Goal: Obtain resource: Obtain resource

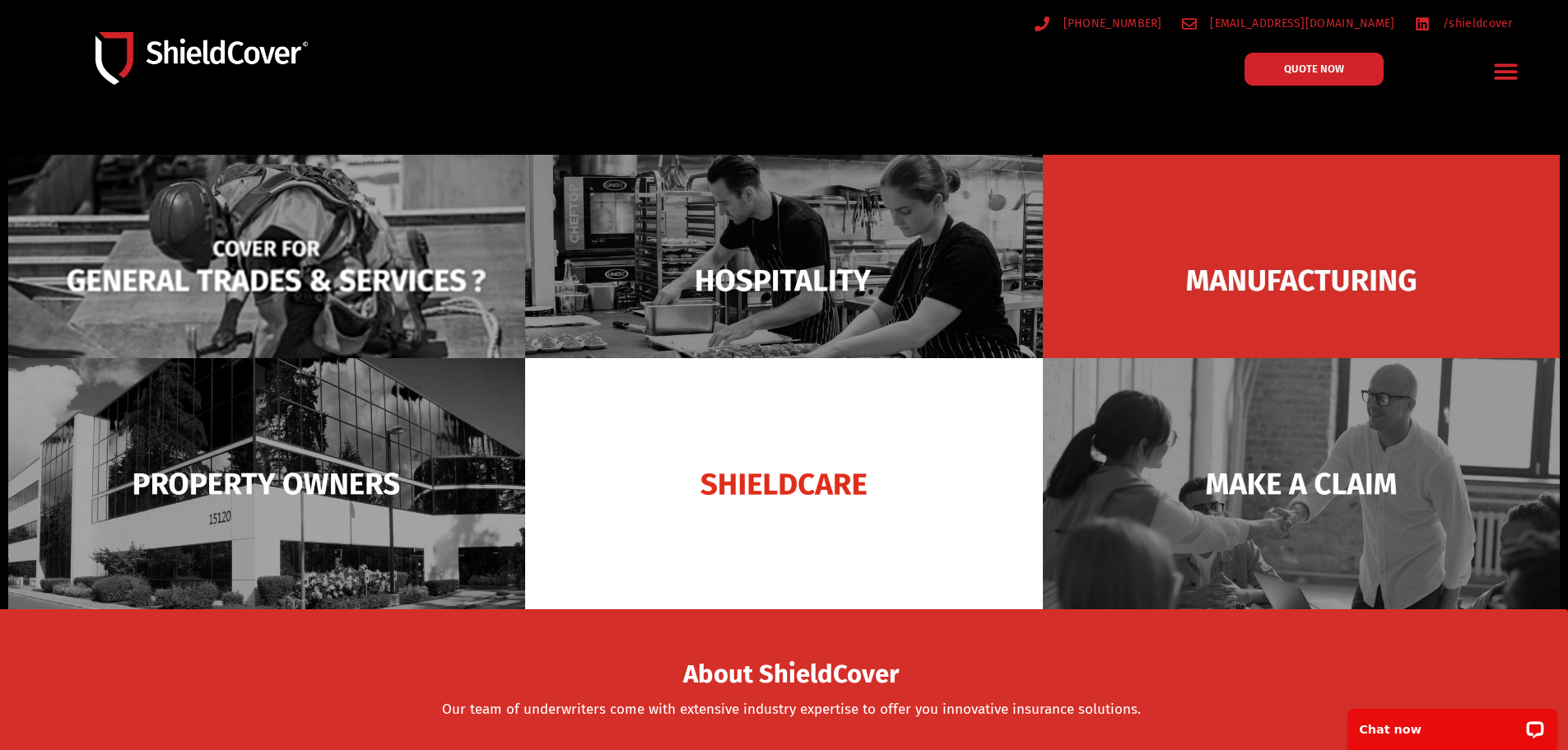
scroll to position [165, 0]
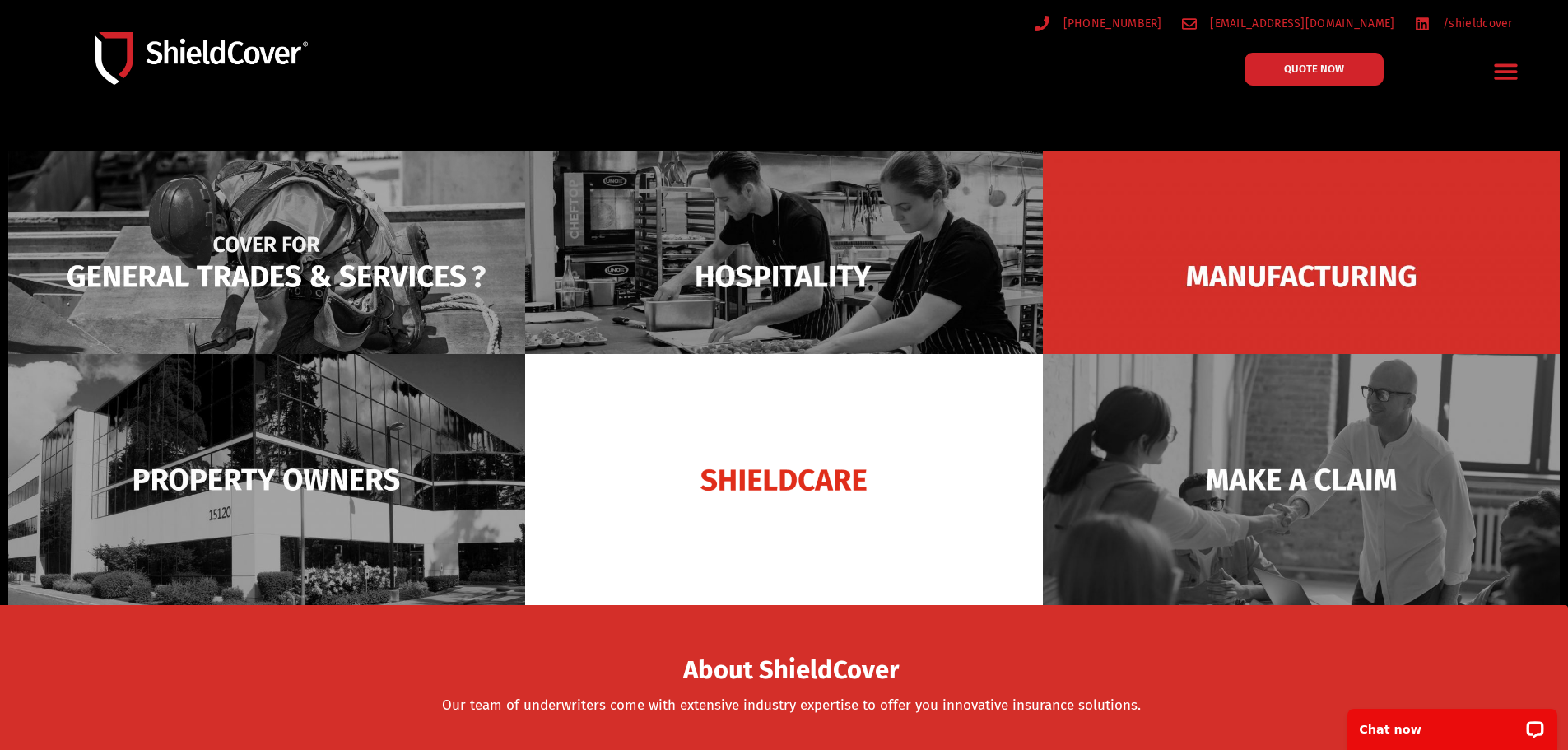
click at [289, 279] on img at bounding box center [267, 275] width 517 height 251
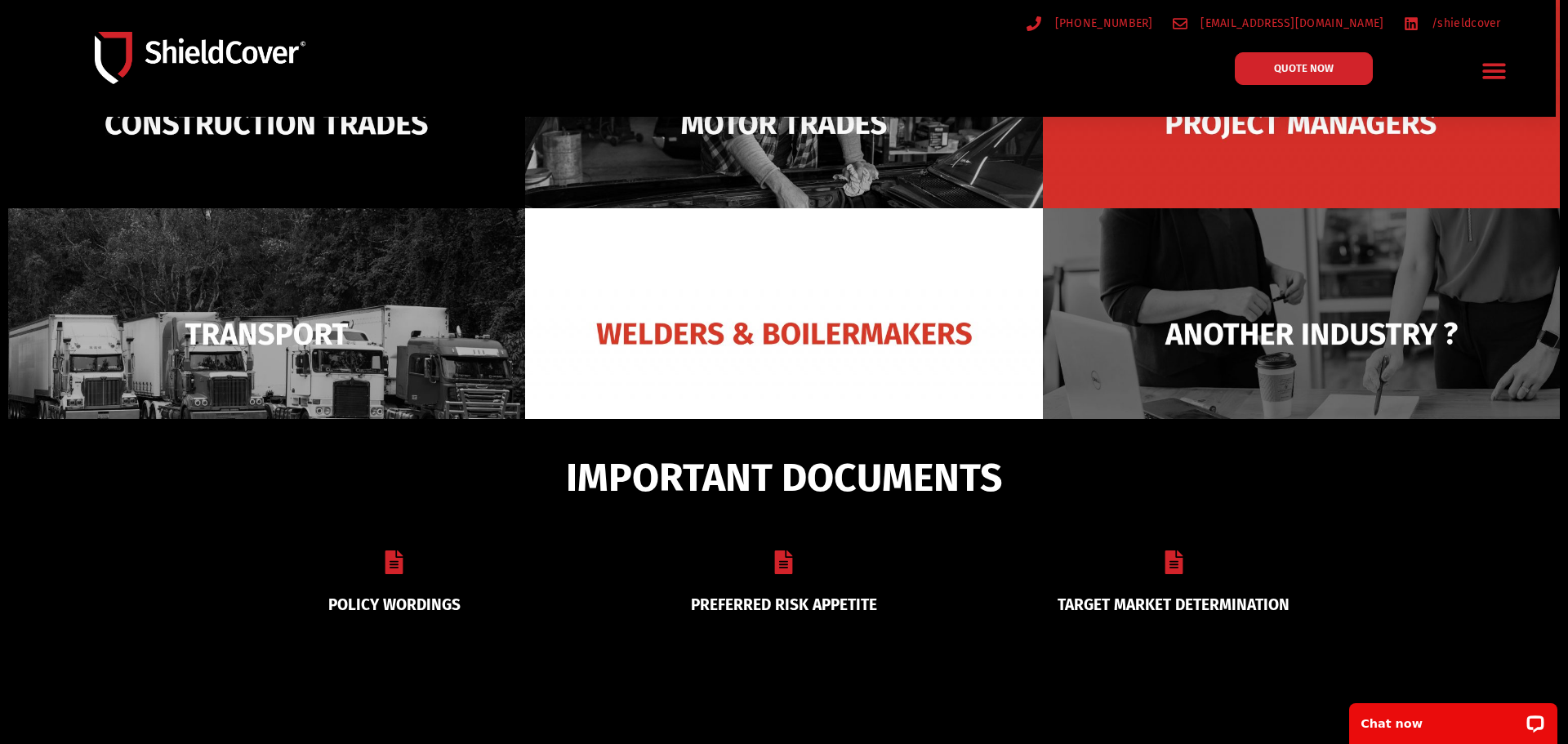
click at [1486, 75] on icon "Menu Toggle" at bounding box center [1494, 70] width 25 height 25
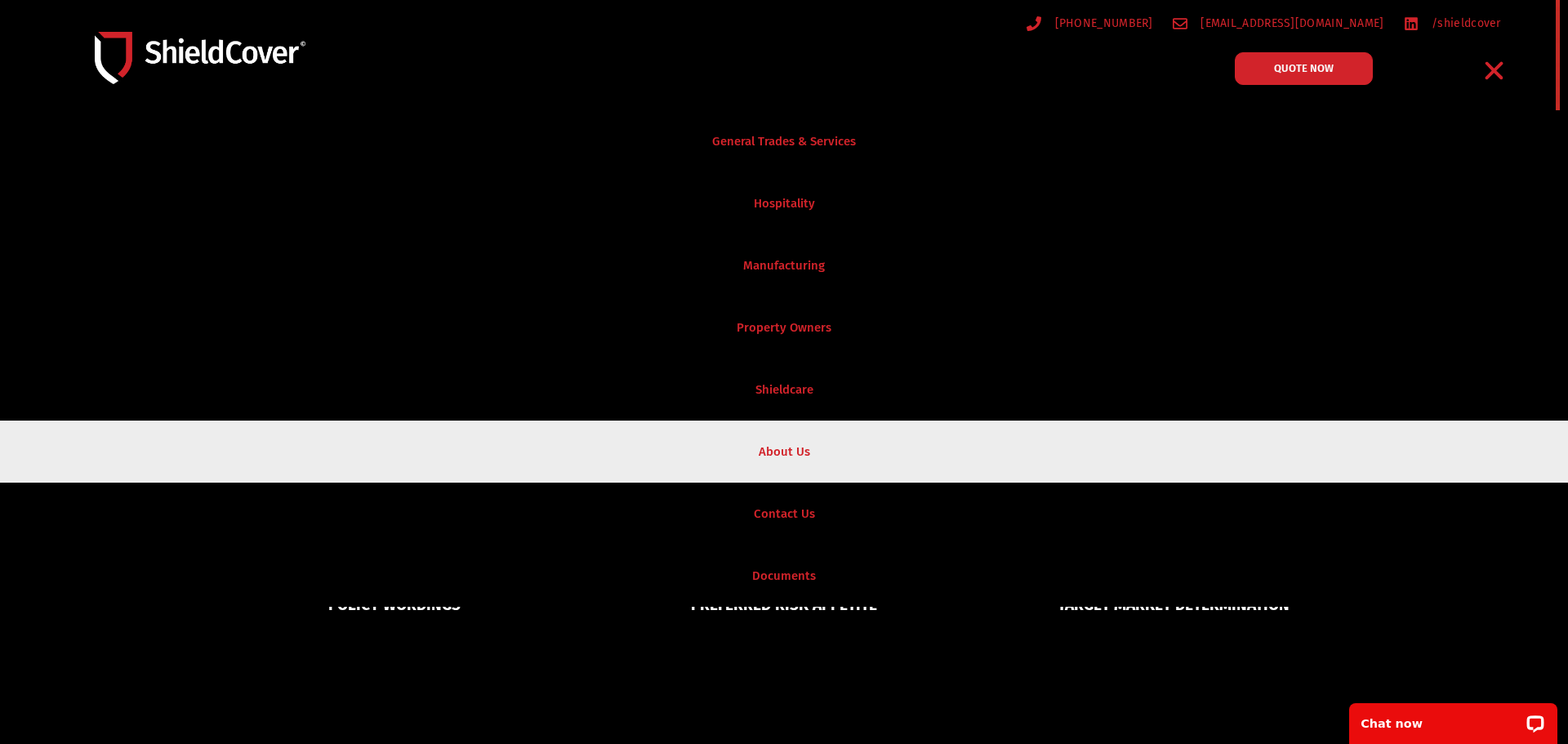
click at [774, 459] on link "About Us" at bounding box center [784, 452] width 1568 height 62
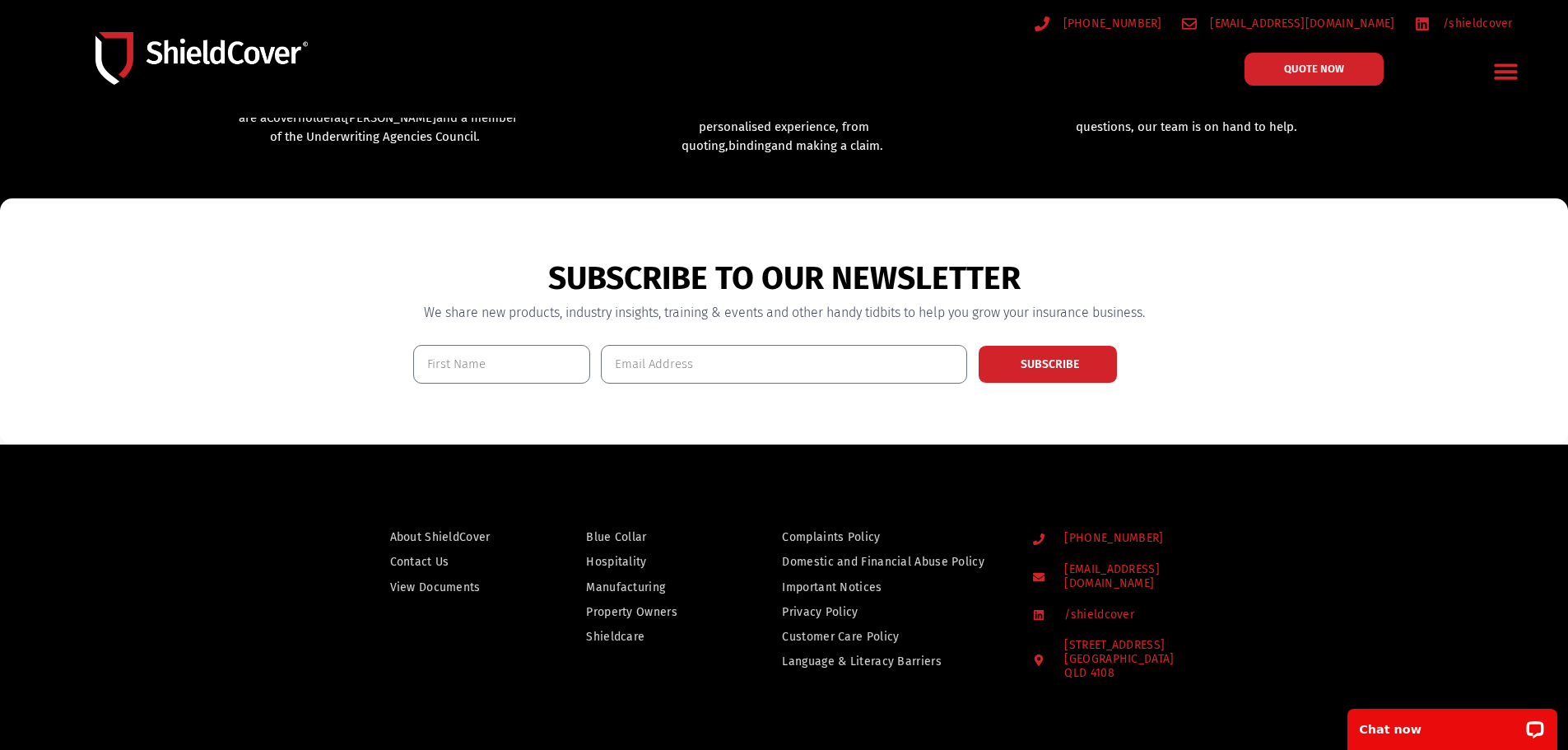
click at [431, 585] on span "View Documents" at bounding box center [435, 587] width 90 height 20
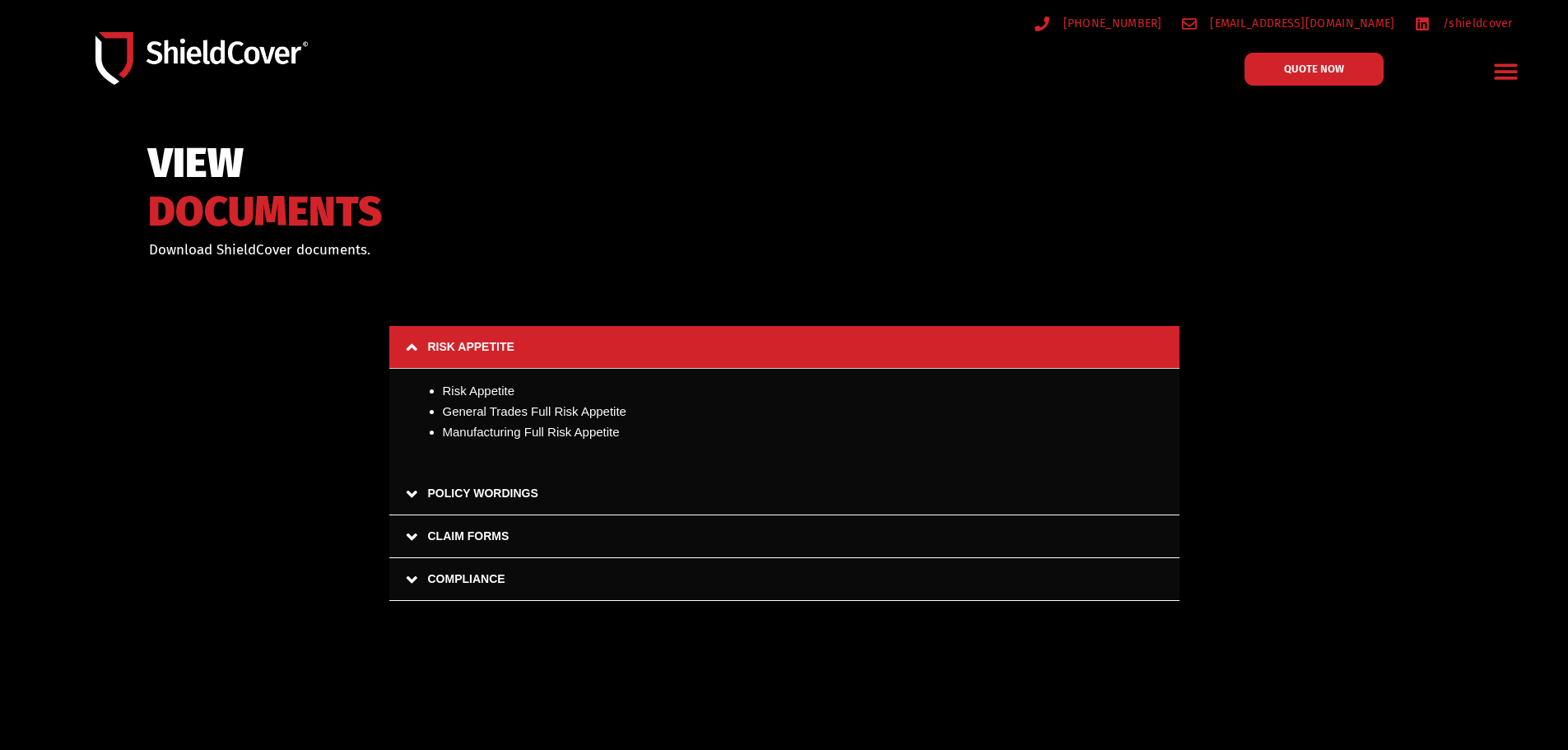
click at [408, 486] on link "POLICY WORDINGS" at bounding box center [784, 493] width 790 height 43
